Goal: Check status

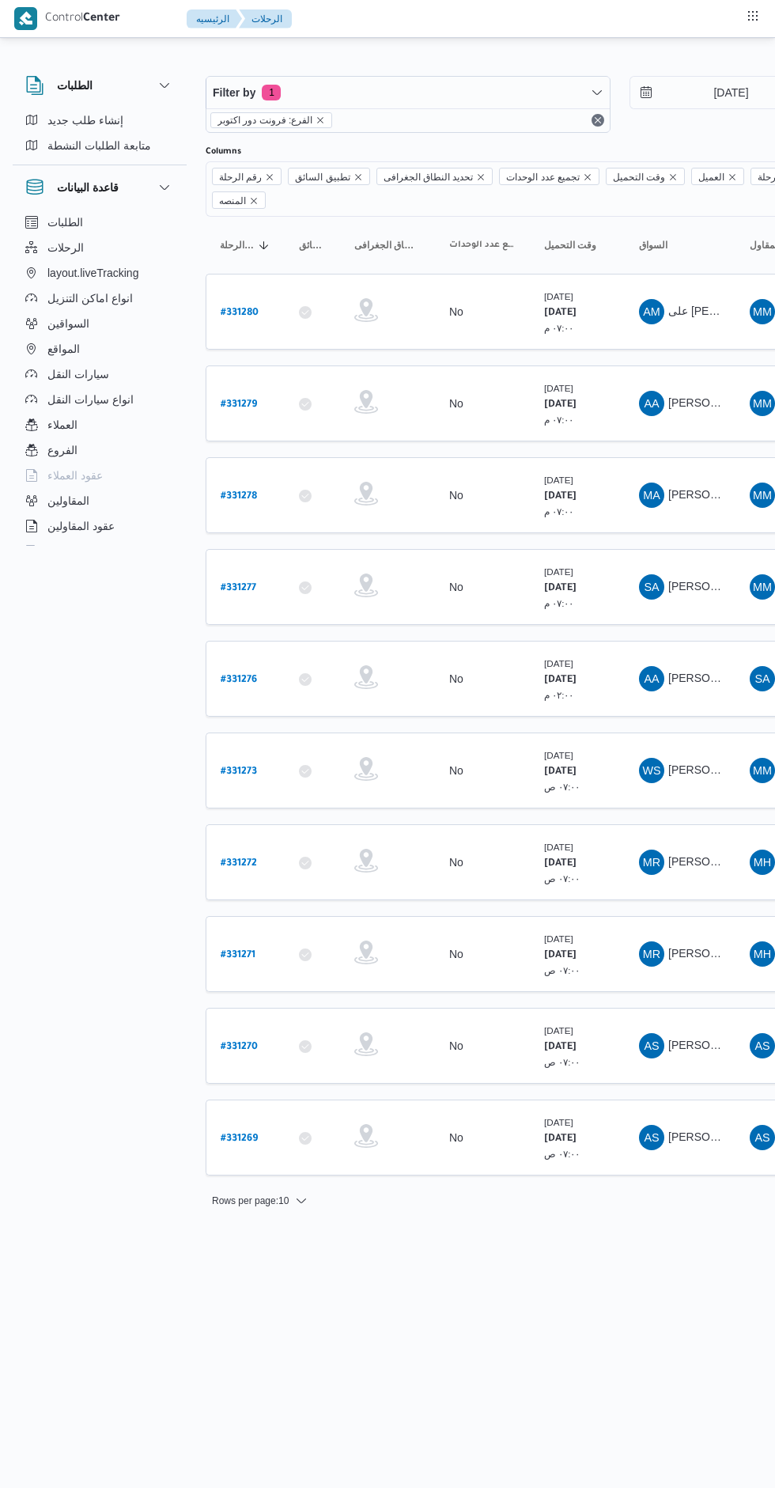
scroll to position [0, 25]
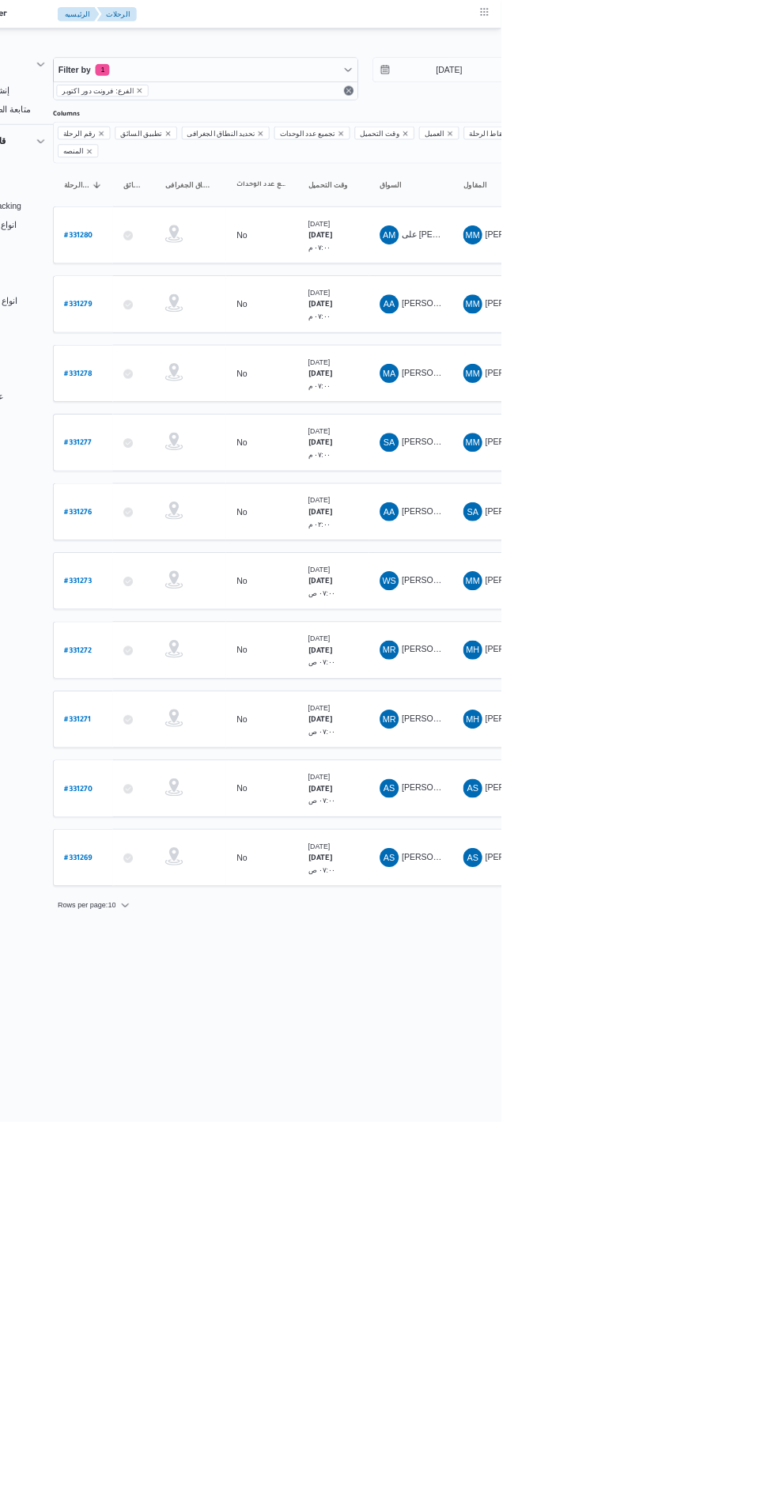
click at [224, 675] on b "# 331276" at bounding box center [213, 680] width 36 height 11
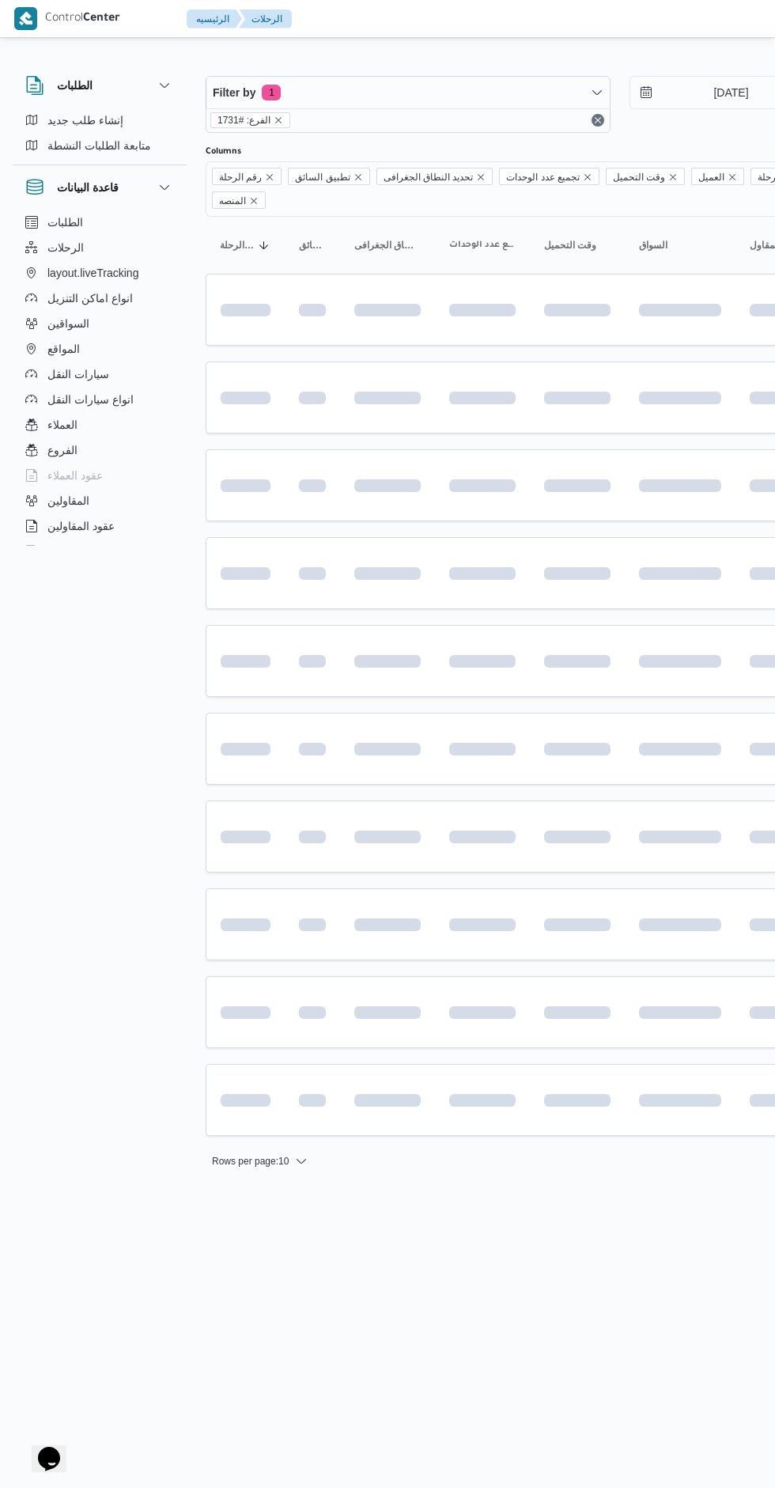
scroll to position [0, 25]
